Goal: Information Seeking & Learning: Learn about a topic

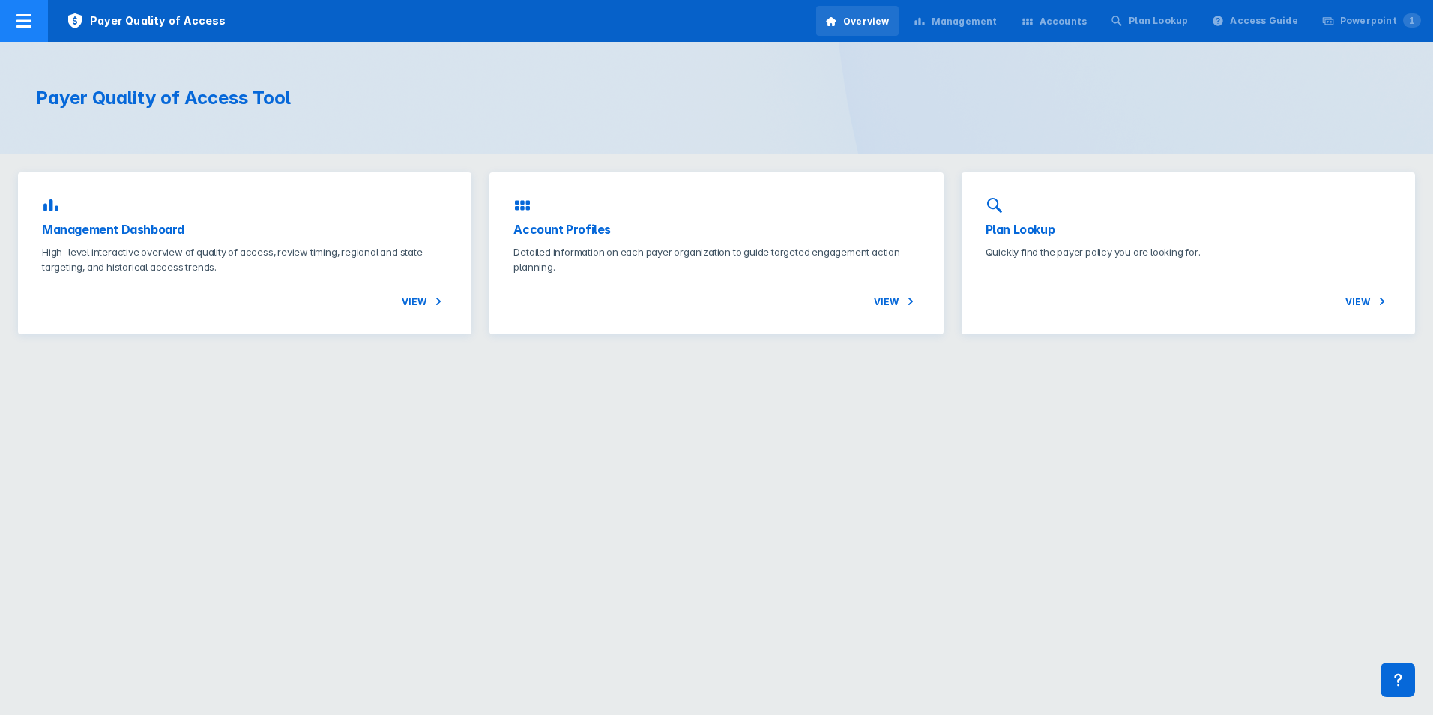
click at [29, 22] on icon at bounding box center [23, 20] width 15 height 13
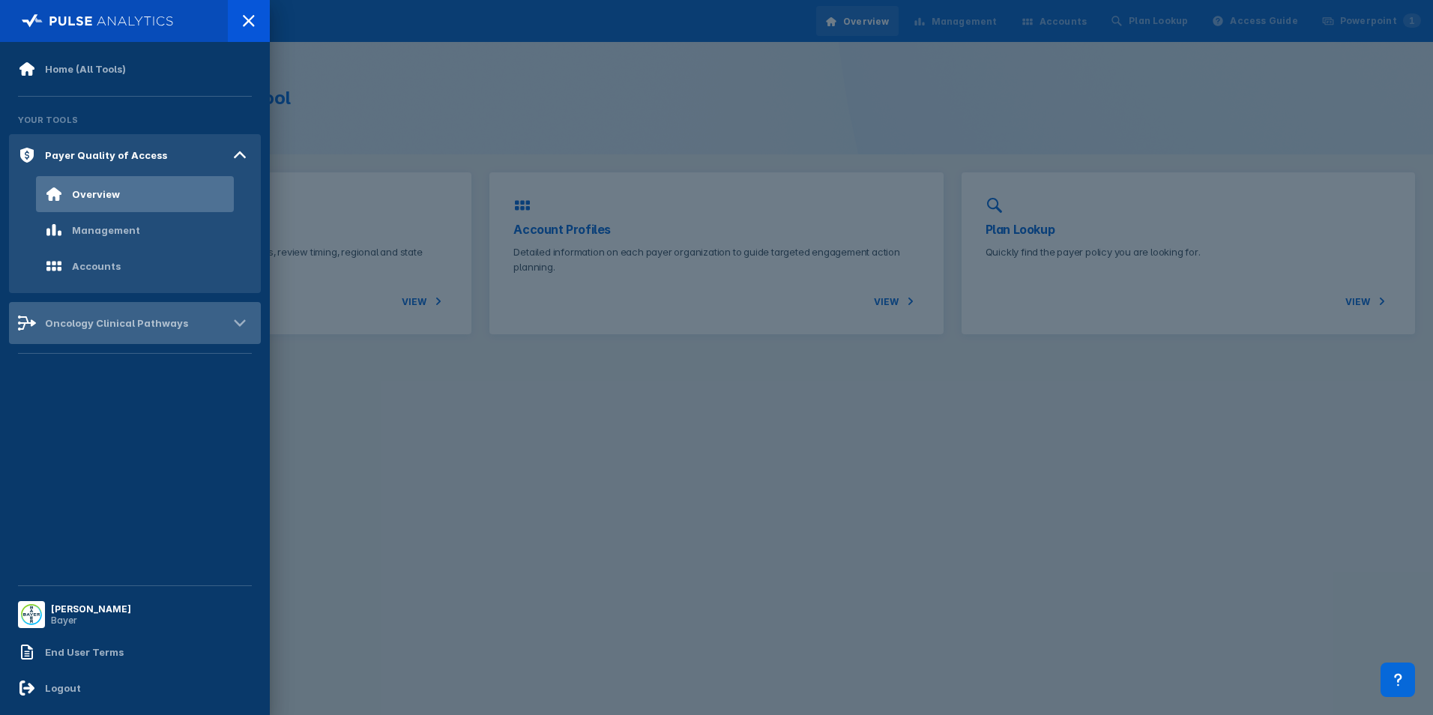
click at [112, 318] on div "Oncology Clinical Pathways" at bounding box center [116, 323] width 143 height 12
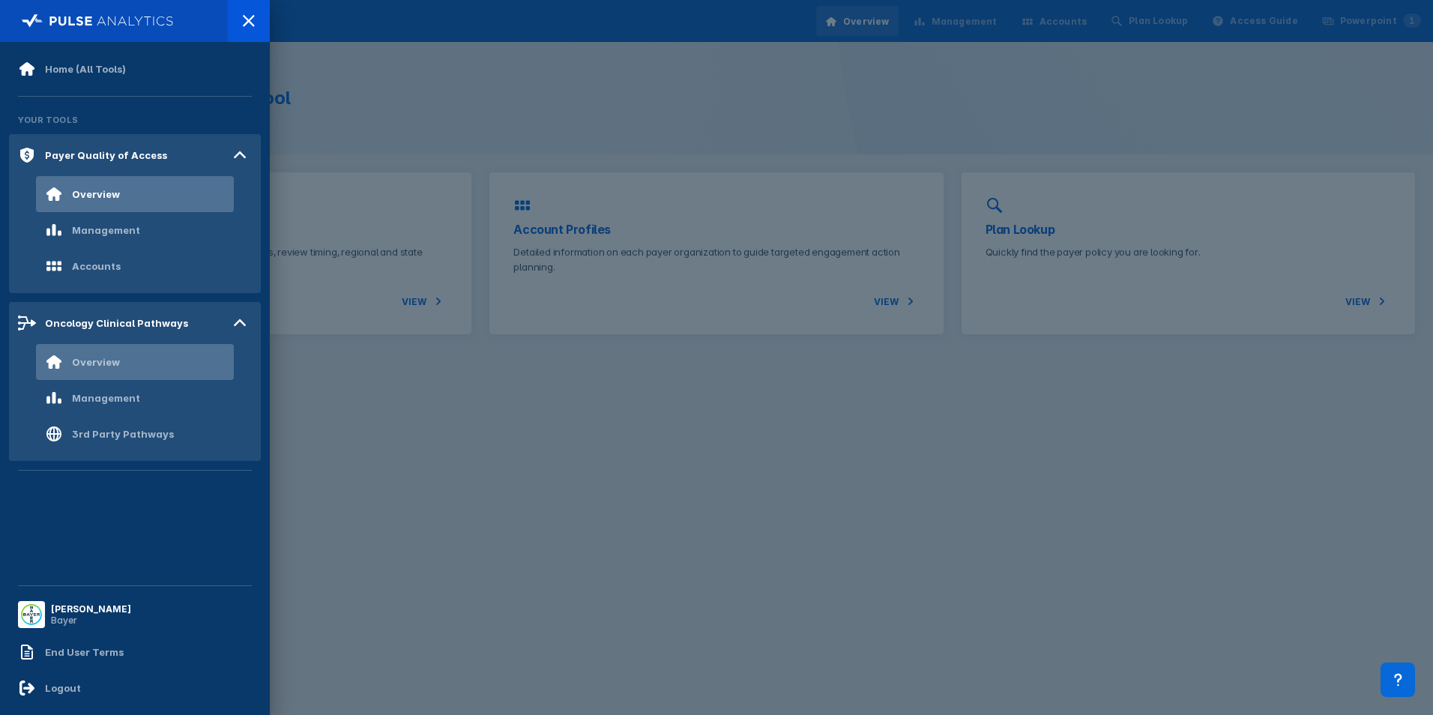
click at [120, 356] on div "Overview" at bounding box center [135, 362] width 198 height 36
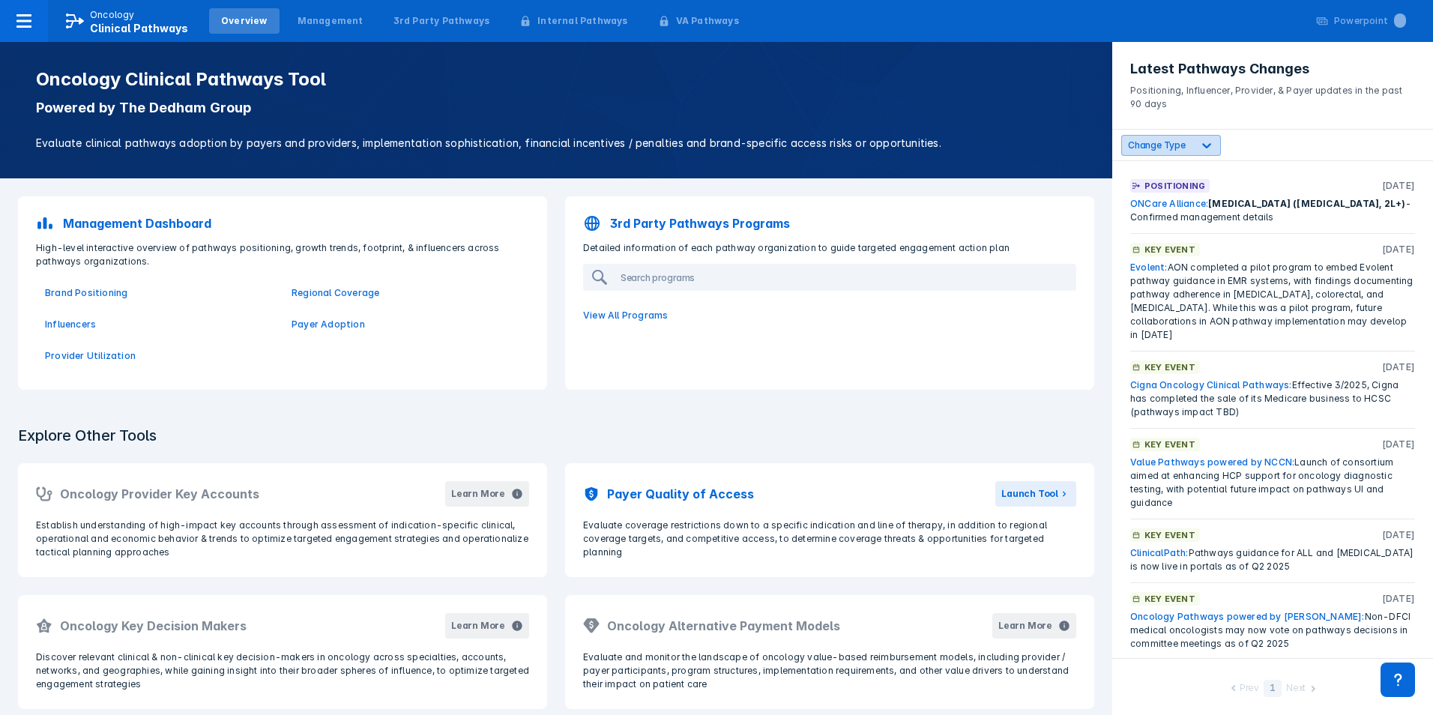
click at [1206, 145] on icon at bounding box center [1206, 145] width 9 height 5
click at [1169, 292] on label "Positioning" at bounding box center [1172, 294] width 53 height 13
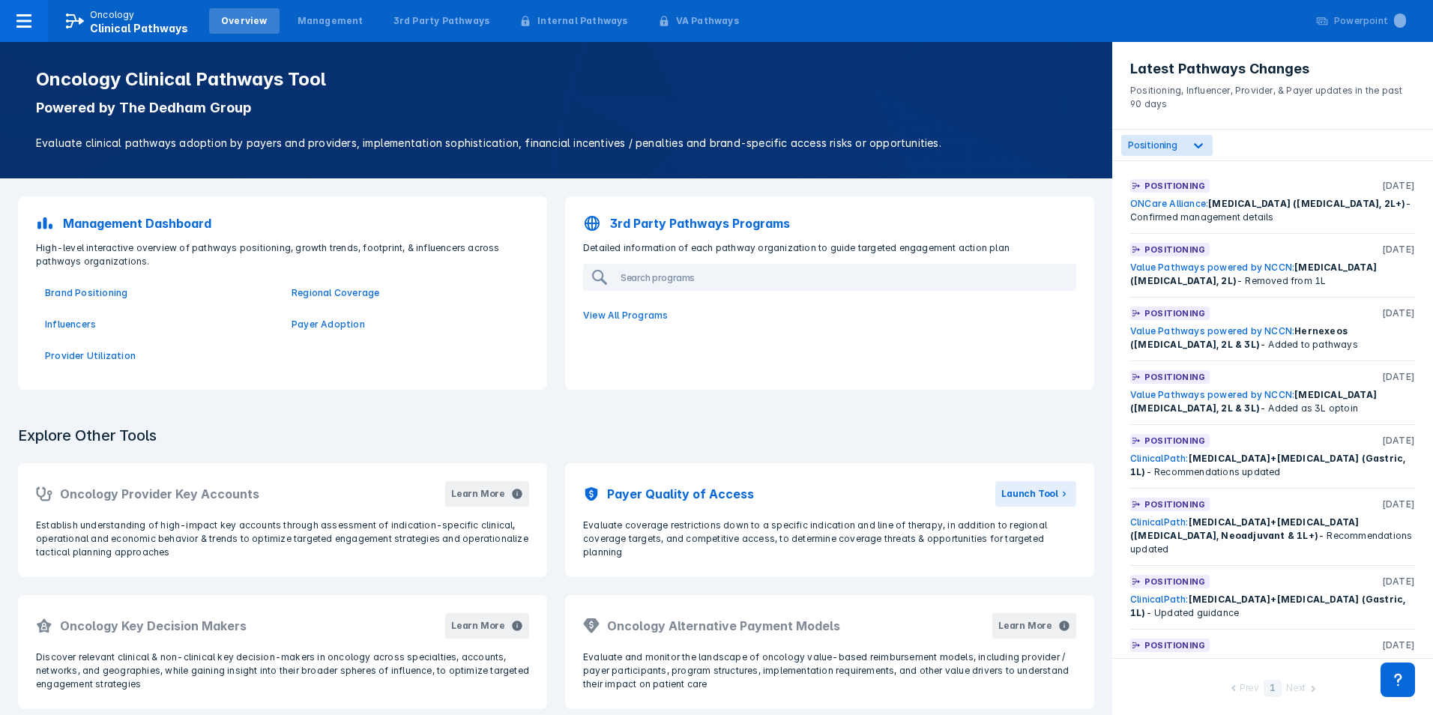
click at [1272, 126] on header "Latest Pathways Changes Positioning, Influencer, Provider, & Payer updates in t…" at bounding box center [1272, 86] width 321 height 88
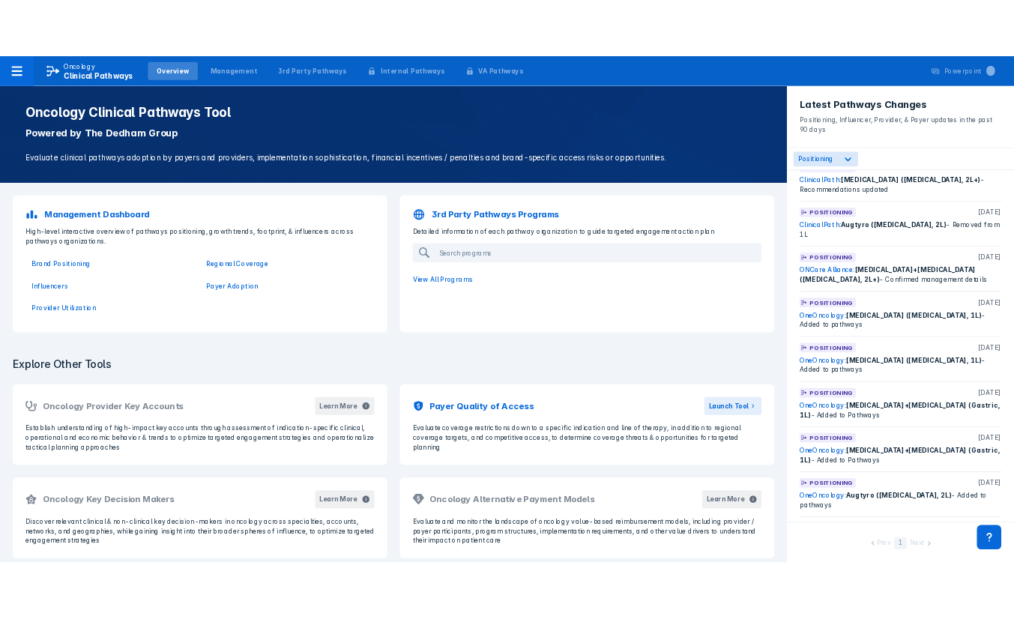
scroll to position [640, 0]
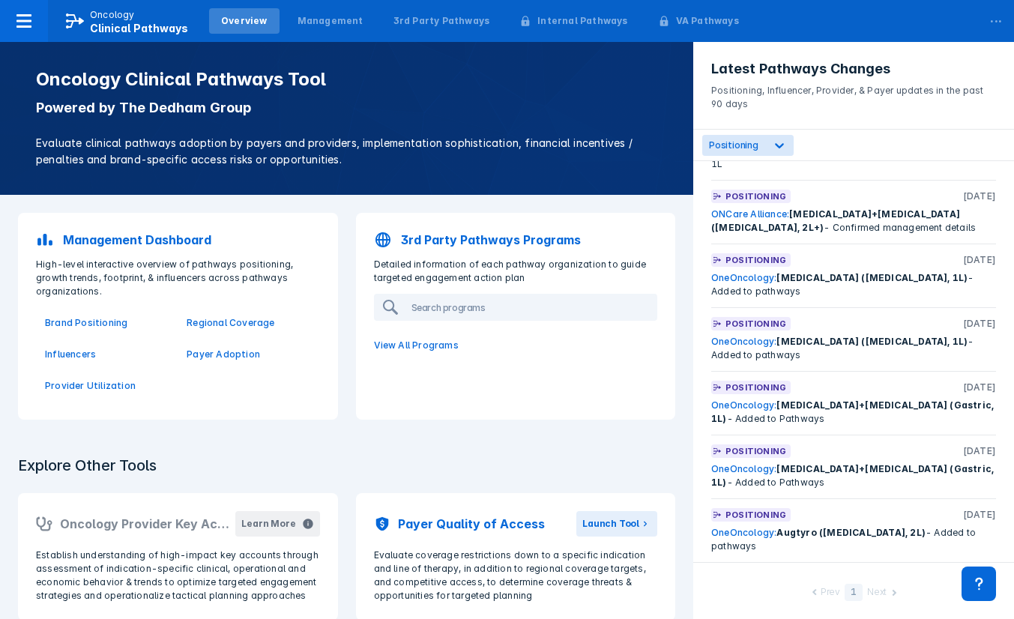
drag, startPoint x: 178, startPoint y: 66, endPoint x: 280, endPoint y: 75, distance: 102.3
click at [178, 66] on div "Oncology Clinical Pathways Tool Powered by The Dedham Group Evaluate clinical p…" at bounding box center [346, 118] width 693 height 153
